Goal: Transaction & Acquisition: Obtain resource

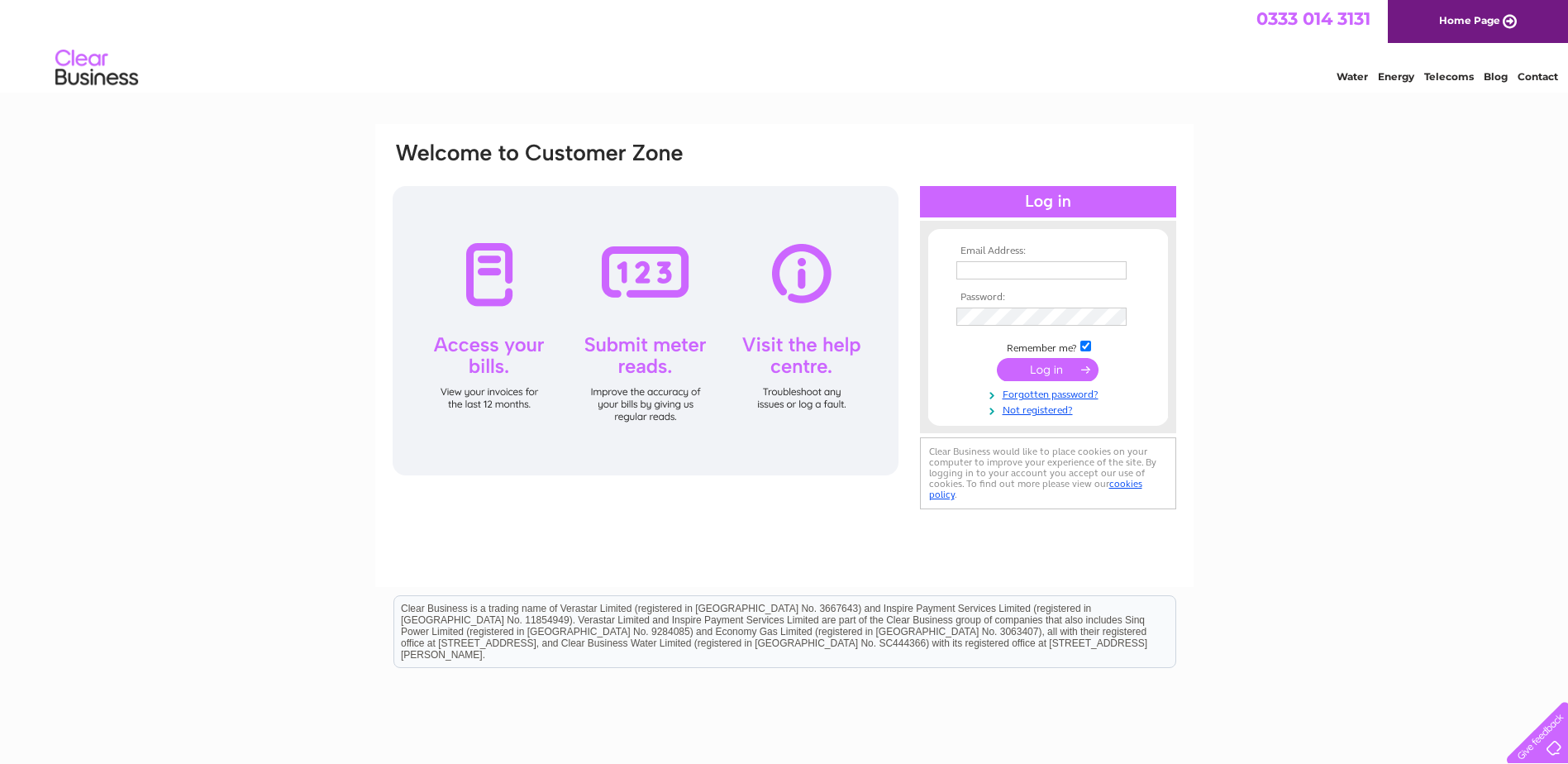
type input "[EMAIL_ADDRESS][DOMAIN_NAME]"
click at [1047, 366] on input "submit" at bounding box center [1047, 370] width 102 height 23
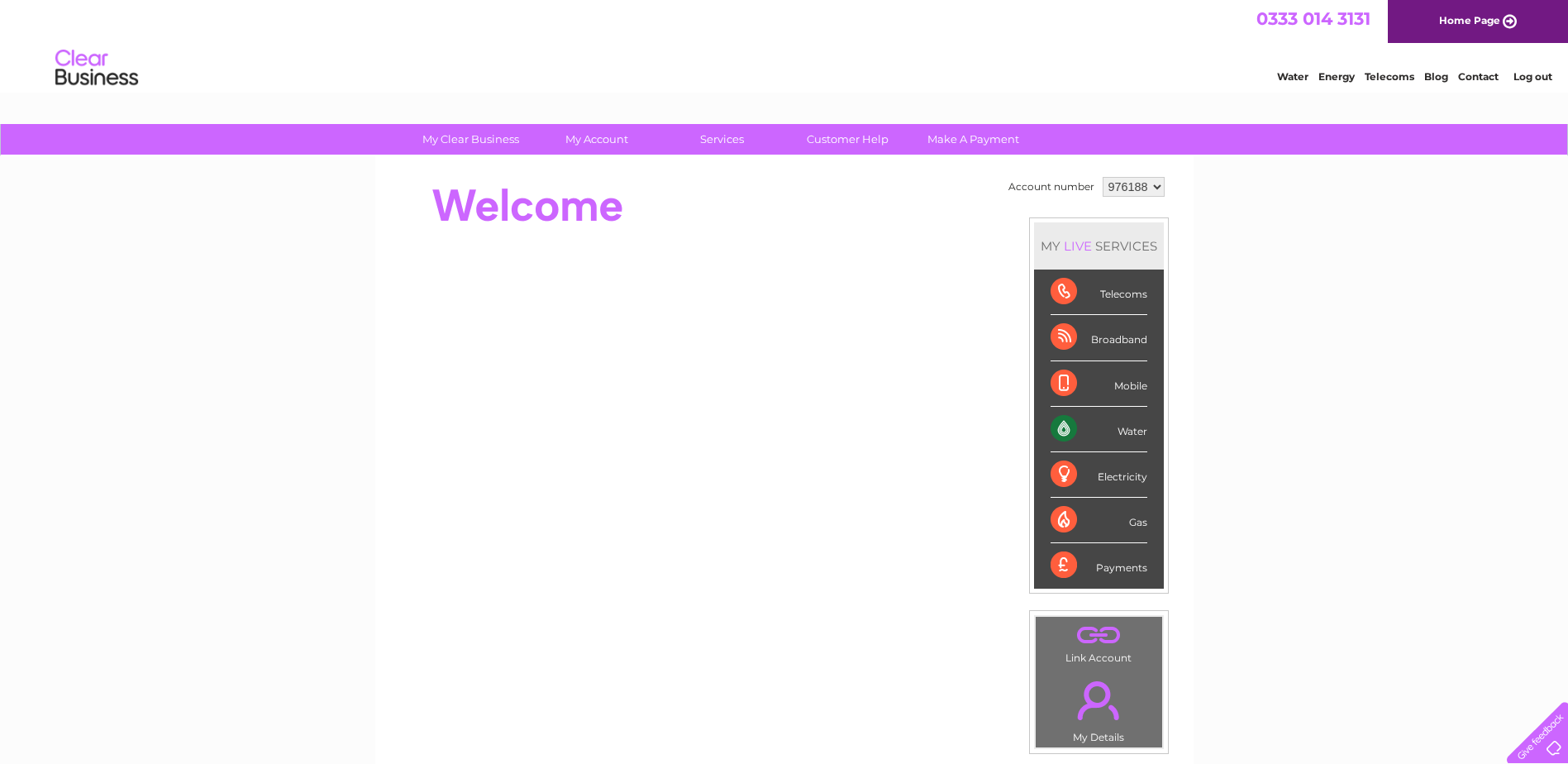
scroll to position [302, 0]
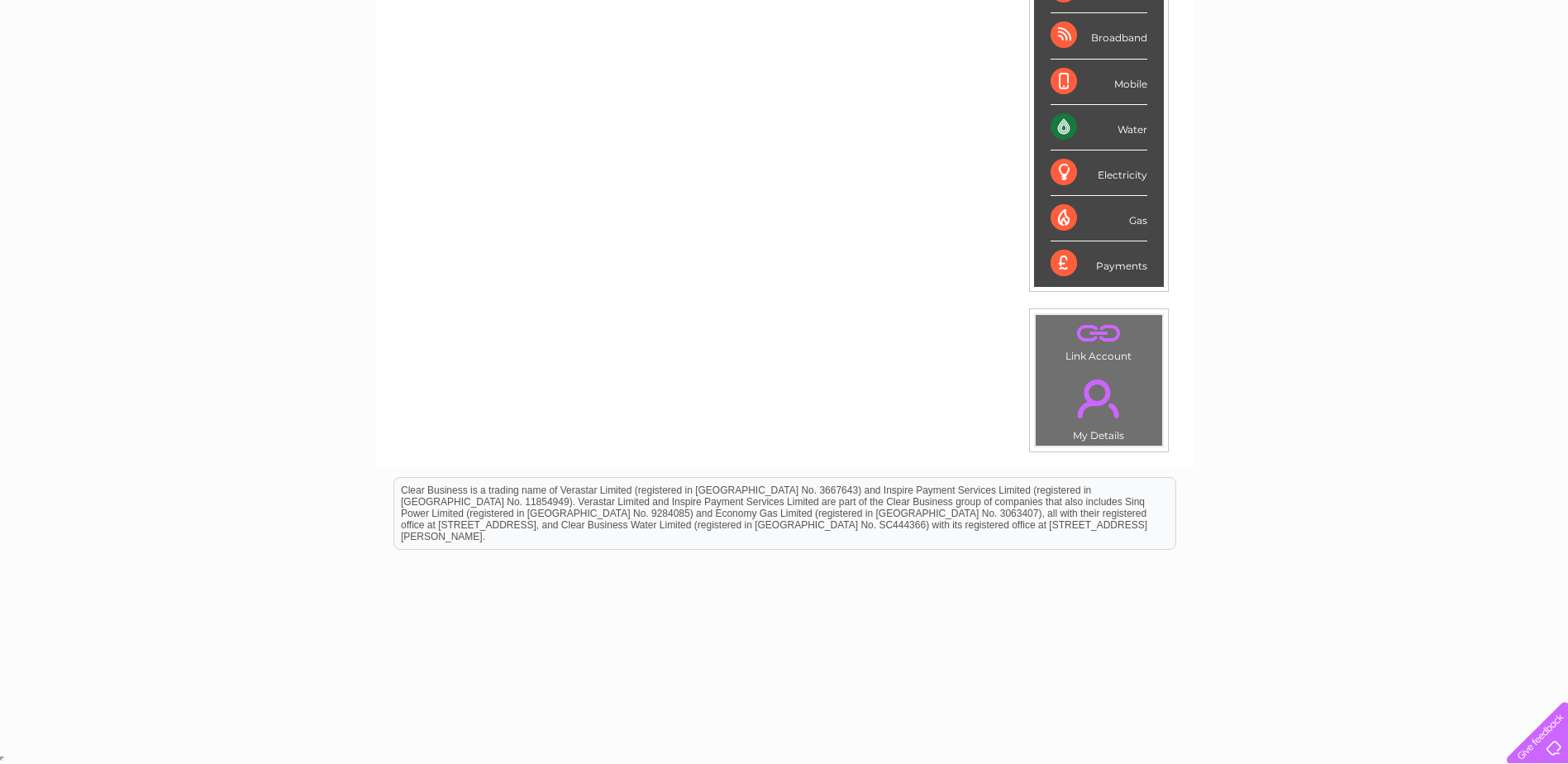
click at [1064, 125] on div "Water" at bounding box center [1099, 127] width 97 height 46
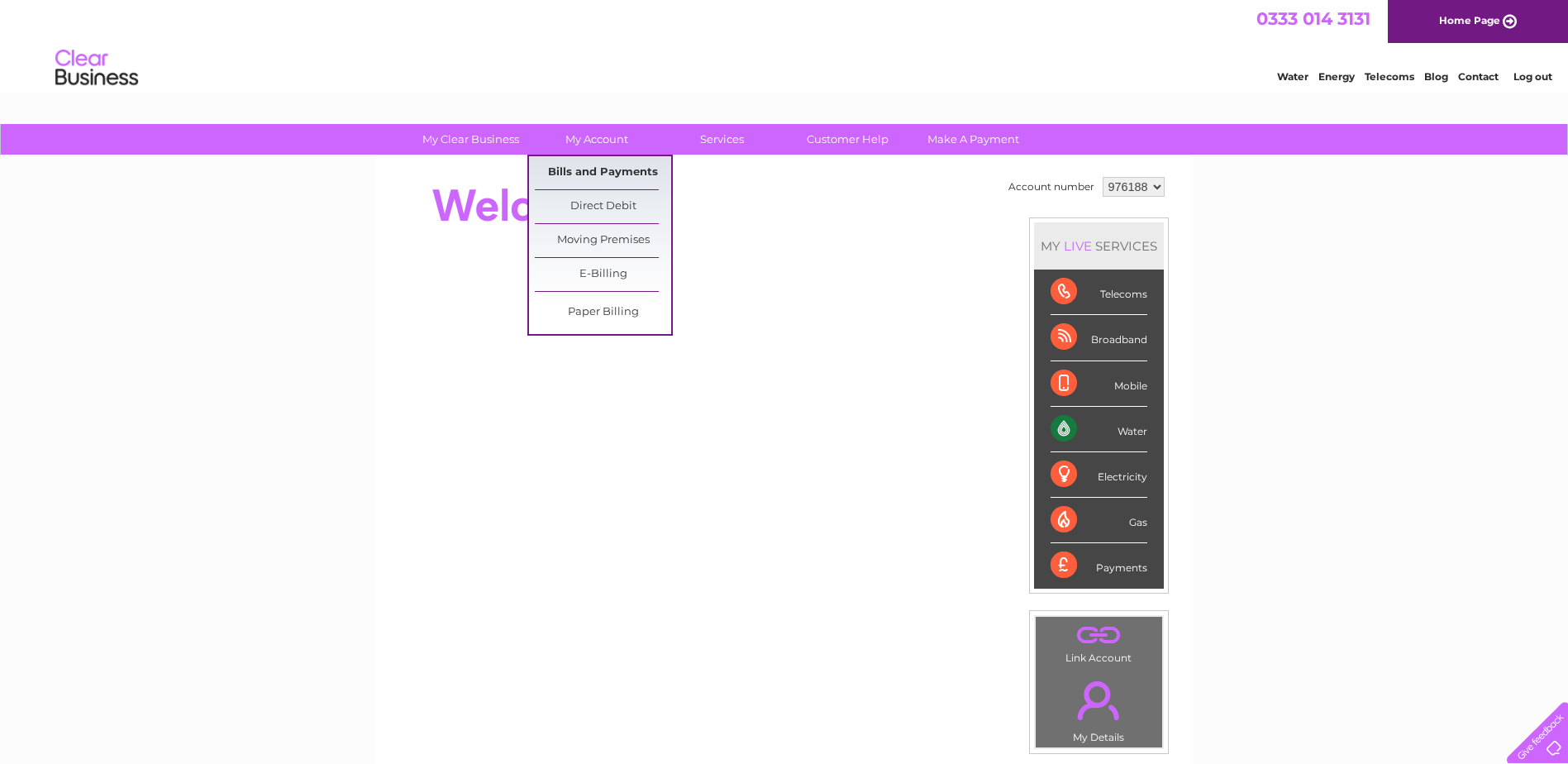
click at [641, 173] on link "Bills and Payments" at bounding box center [602, 172] width 137 height 33
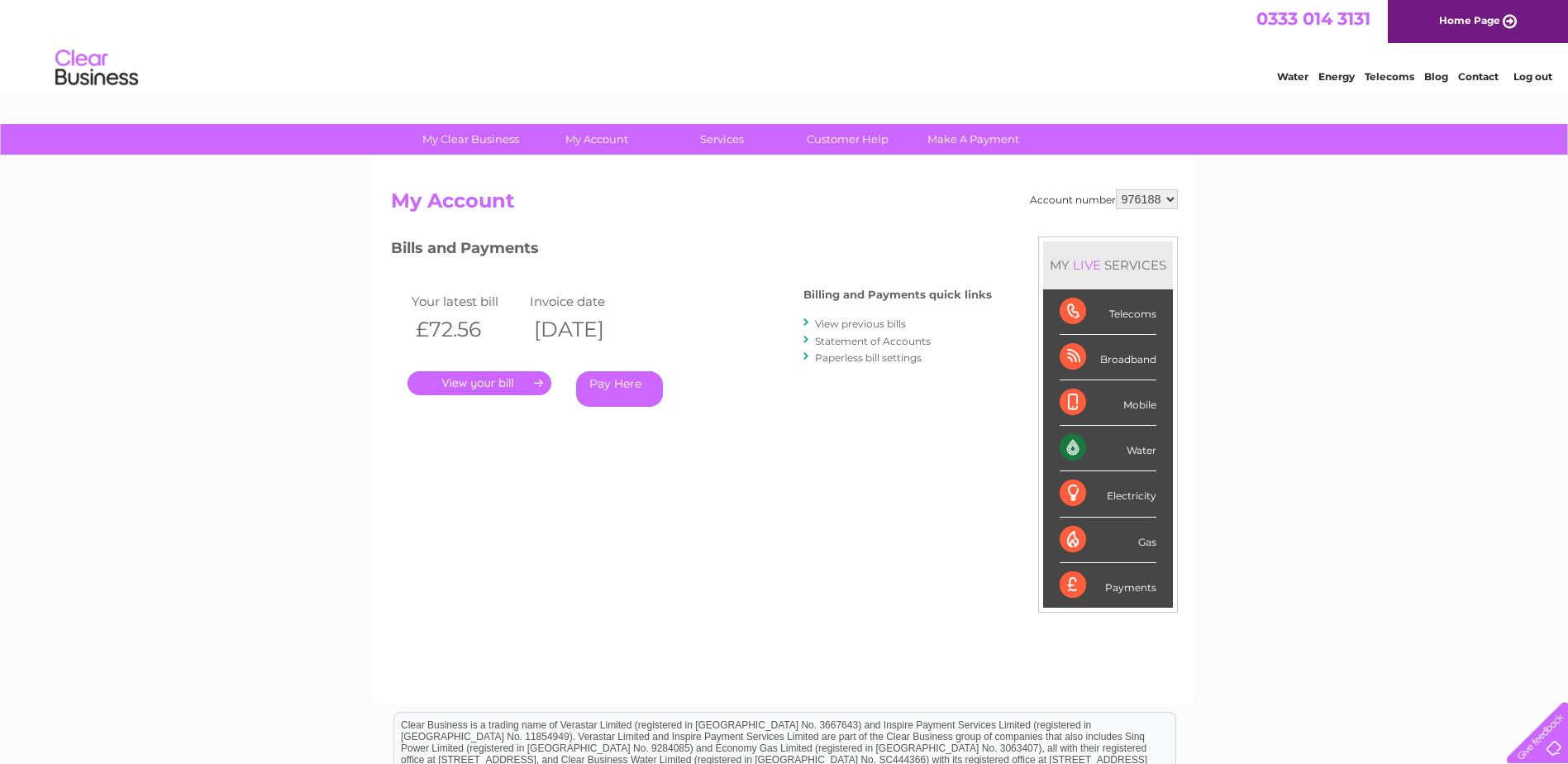
click at [483, 382] on link "." at bounding box center [479, 382] width 144 height 24
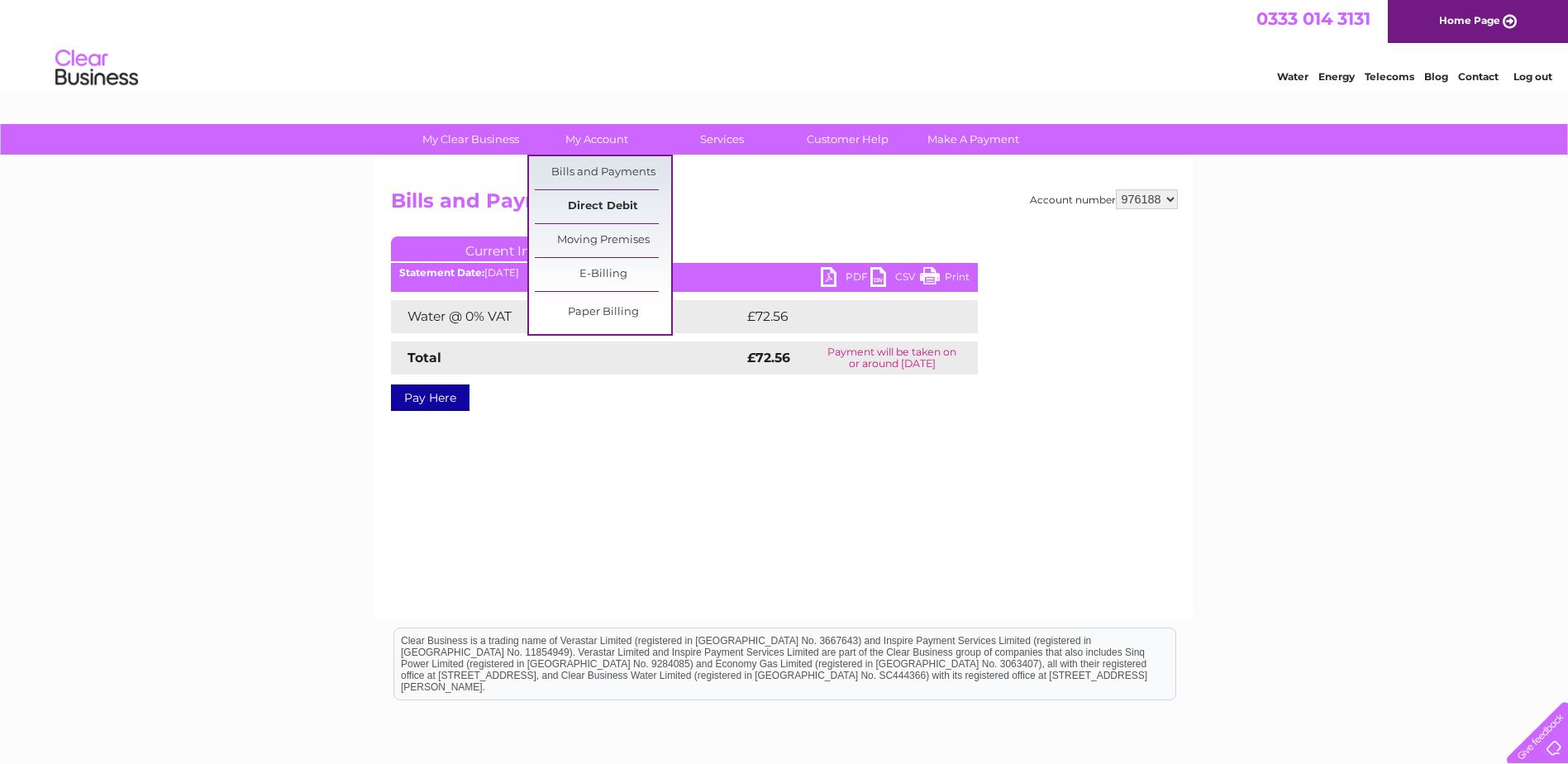
click at [607, 206] on link "Direct Debit" at bounding box center [602, 206] width 137 height 33
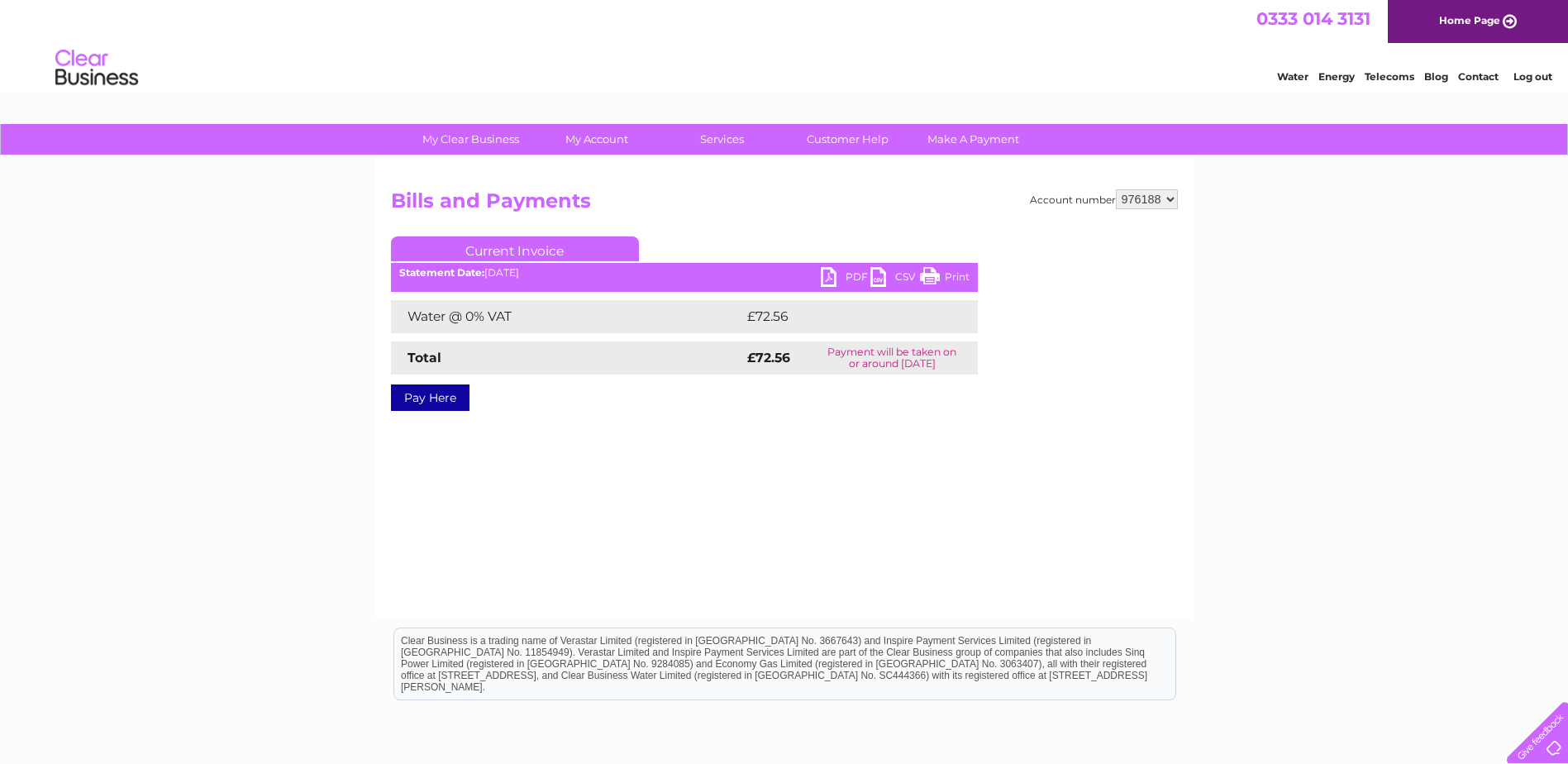
click at [833, 275] on link "PDF" at bounding box center [845, 279] width 49 height 24
click at [831, 270] on link "PDF" at bounding box center [845, 279] width 49 height 24
